Goal: Transaction & Acquisition: Purchase product/service

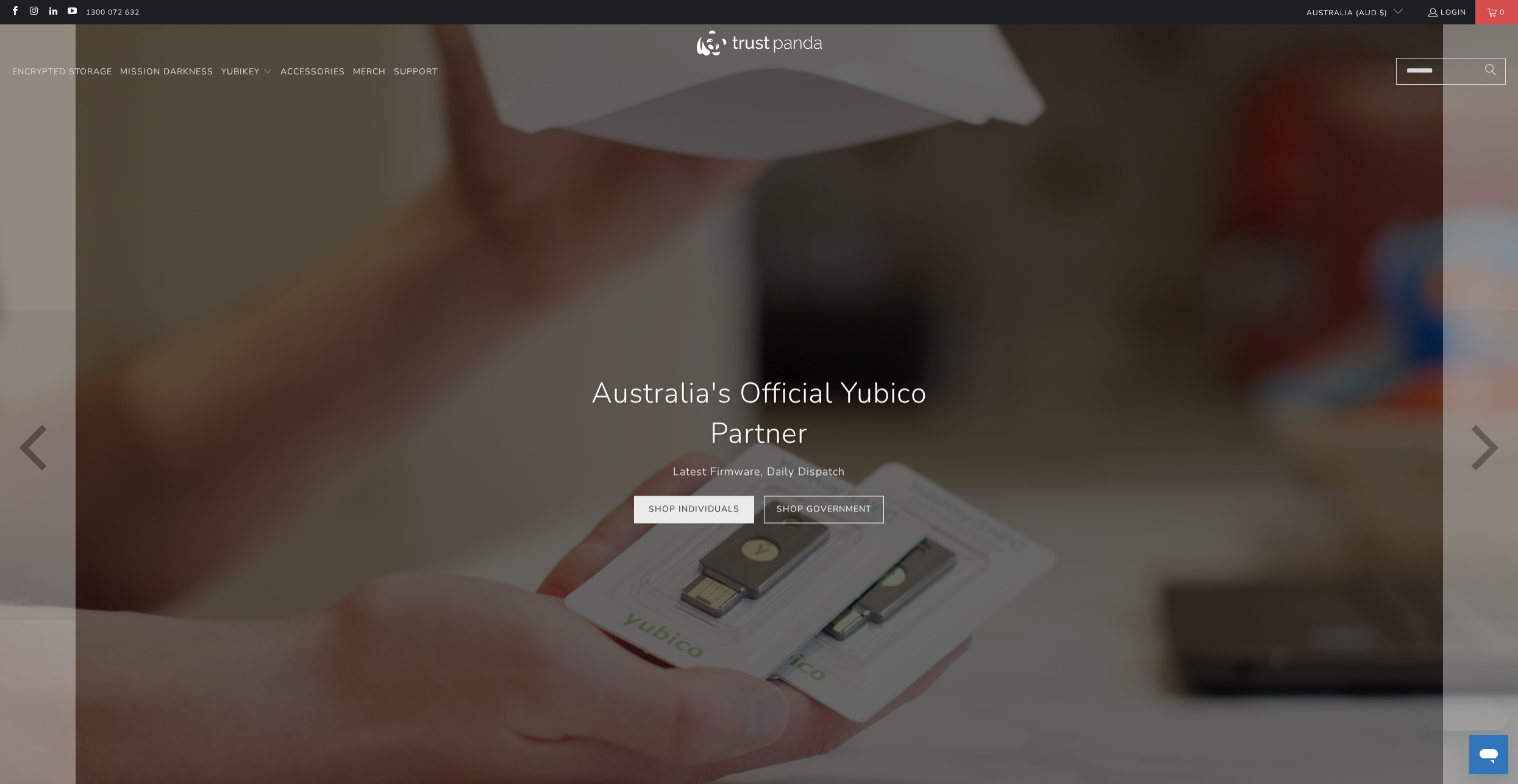
click at [700, 519] on link "Shop Individuals" at bounding box center [694, 509] width 120 height 28
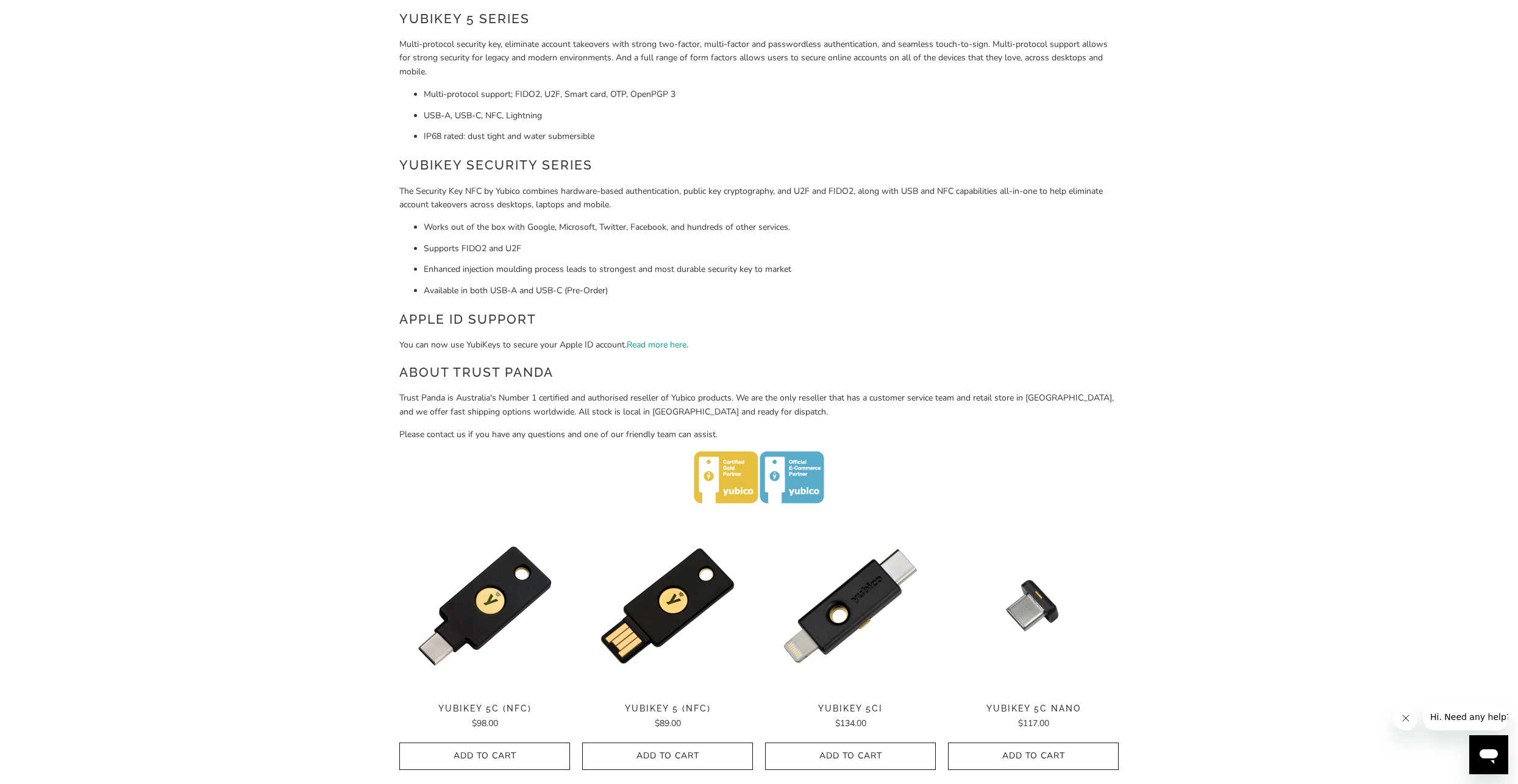
scroll to position [183, 0]
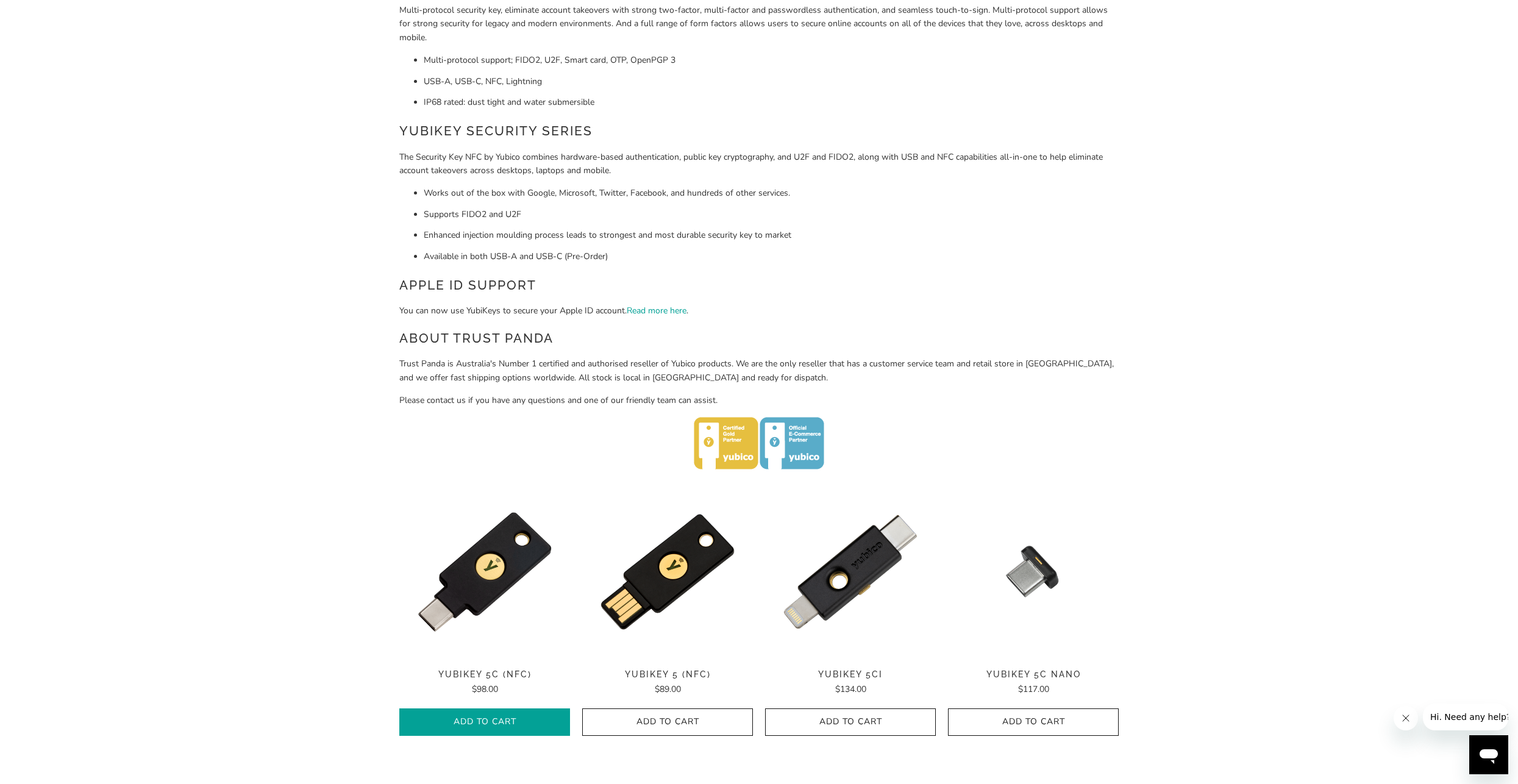
click at [506, 722] on span "Add to Cart" at bounding box center [485, 722] width 145 height 11
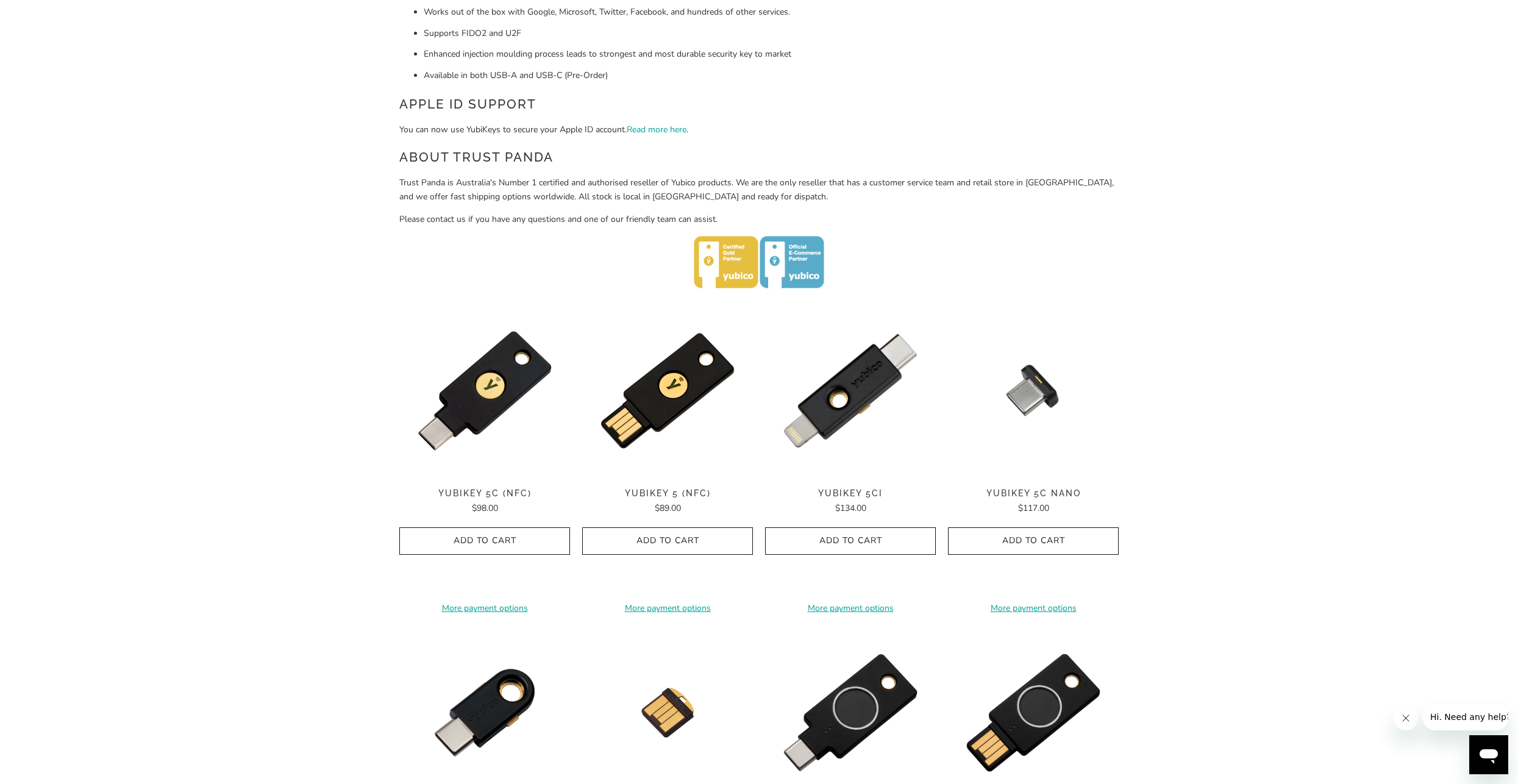
scroll to position [365, 0]
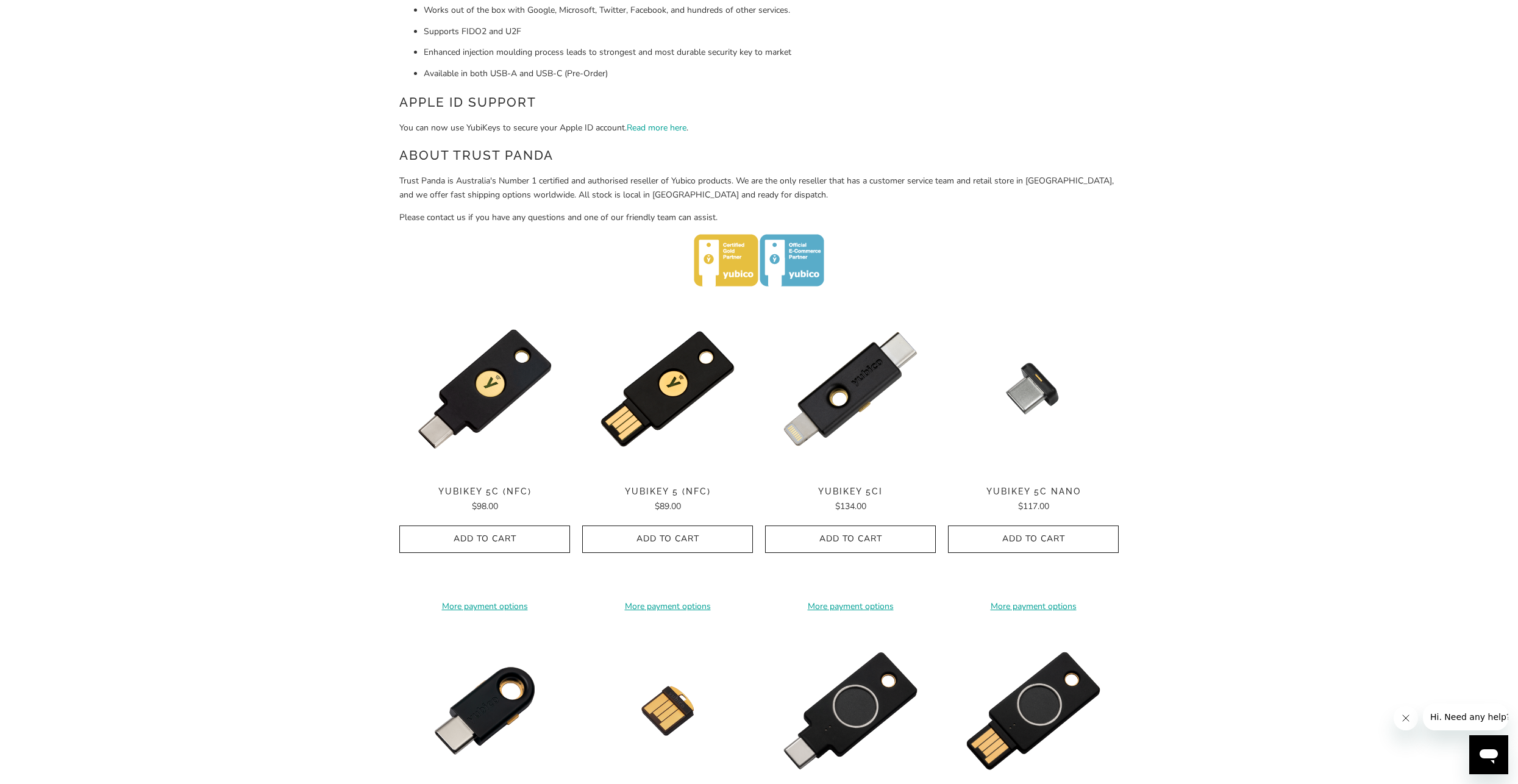
click at [511, 487] on div "YubiKey 5C (NFC) $98.00" at bounding box center [485, 500] width 171 height 27
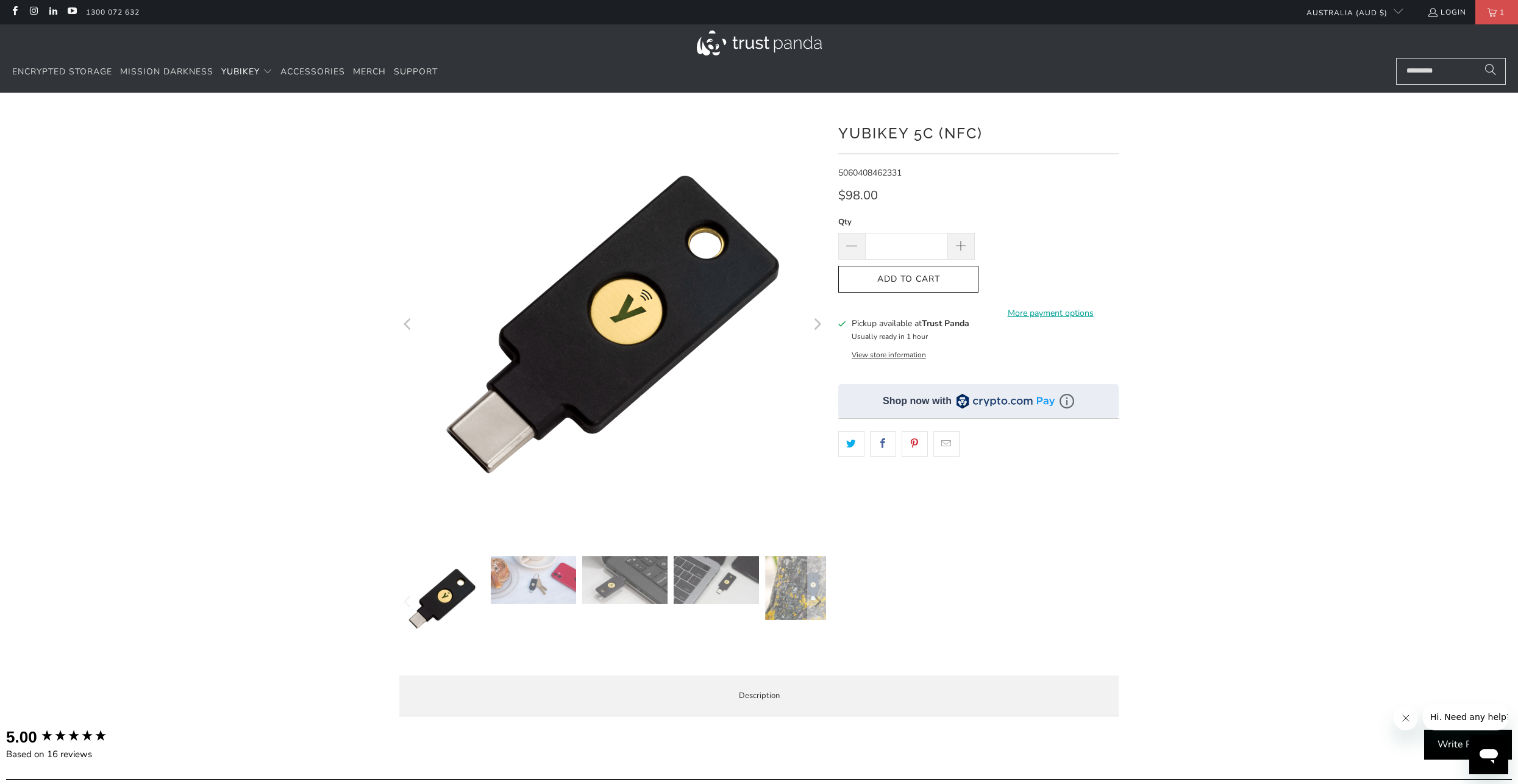
click at [1082, 183] on div "**********" at bounding box center [978, 388] width 281 height 555
click at [961, 247] on span at bounding box center [961, 246] width 13 height 13
type input "*"
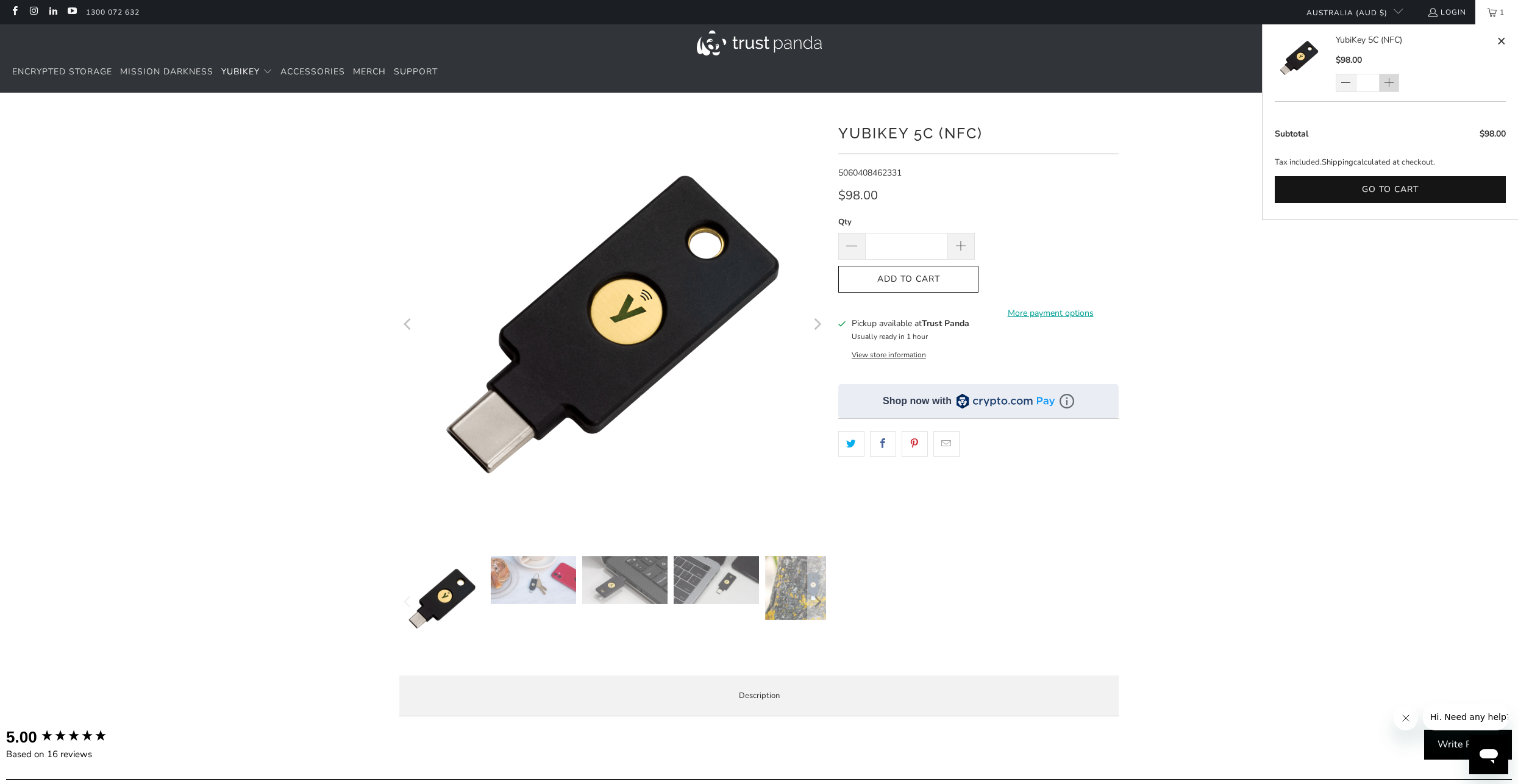
click at [1392, 82] on span at bounding box center [1388, 83] width 11 height 12
type input "*"
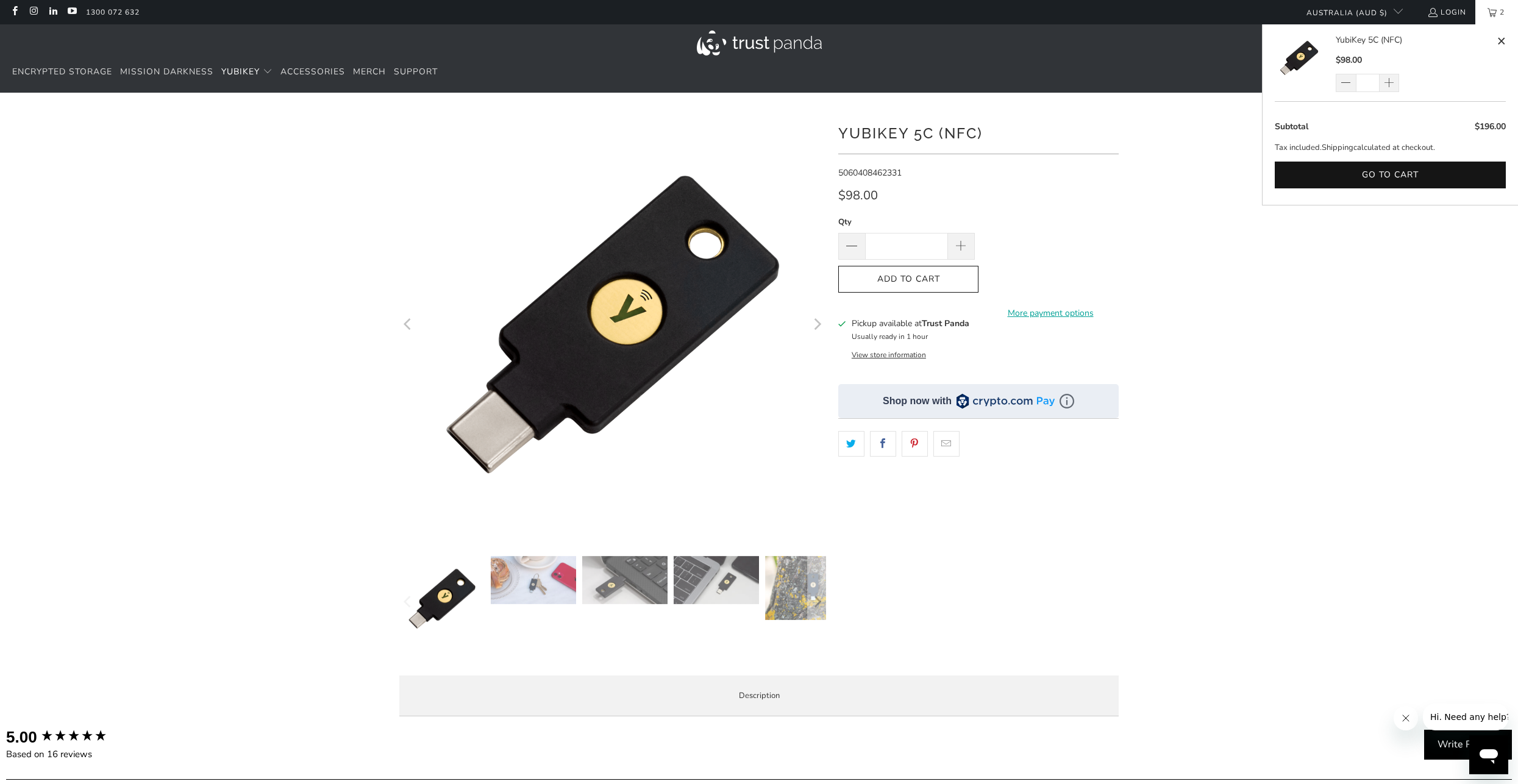
click at [1390, 194] on ul "$196.00 Subtotal Tax included. Shipping calculated at checkout. Go to cart" at bounding box center [1390, 158] width 256 height 94
click at [1381, 164] on button "Go to cart" at bounding box center [1390, 175] width 231 height 28
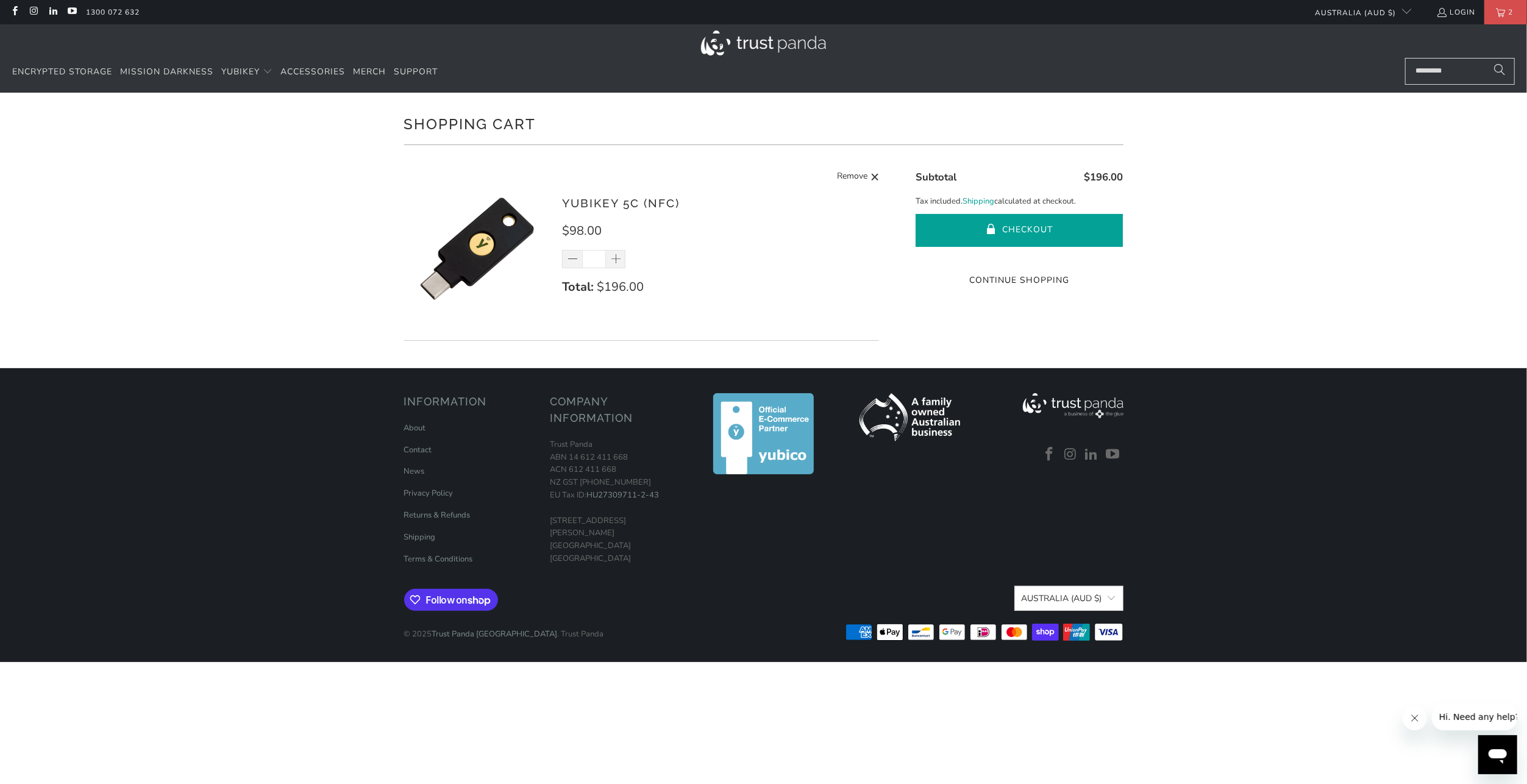
click at [1026, 229] on button "Checkout" at bounding box center [1019, 230] width 208 height 33
